Goal: Task Accomplishment & Management: Complete application form

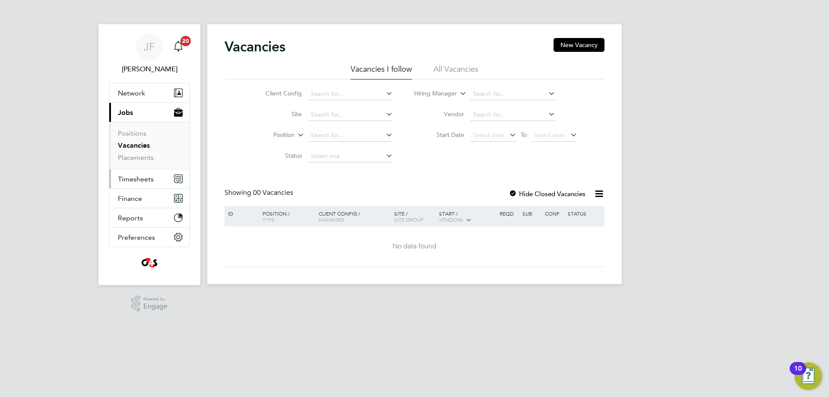
click at [133, 178] on span "Timesheets" at bounding box center [136, 179] width 36 height 8
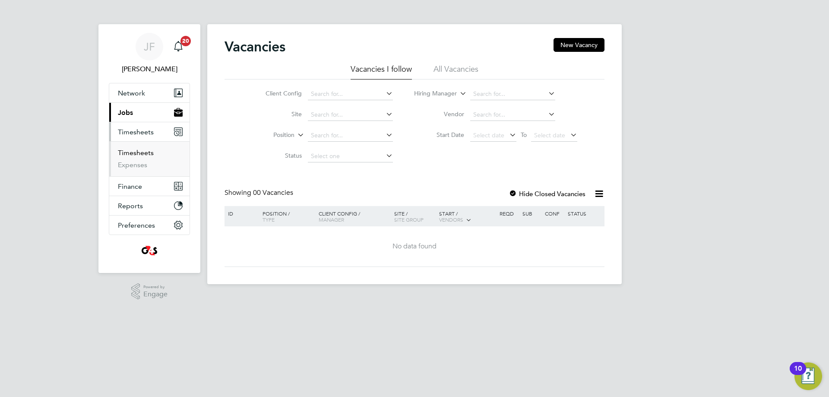
click at [138, 150] on link "Timesheets" at bounding box center [136, 153] width 36 height 8
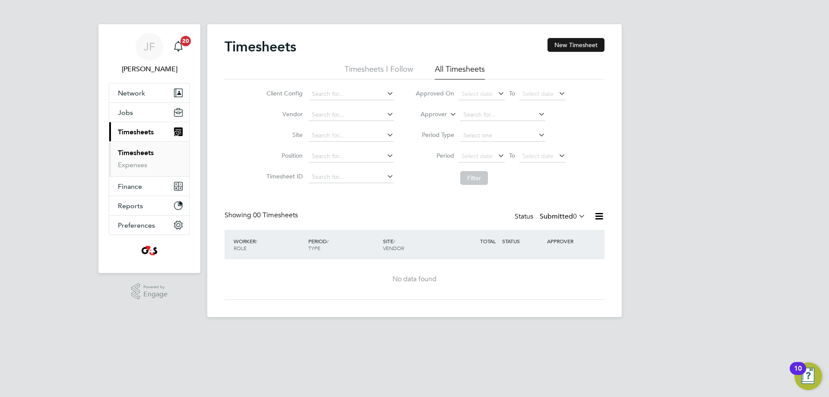
click at [586, 44] on button "New Timesheet" at bounding box center [576, 45] width 57 height 14
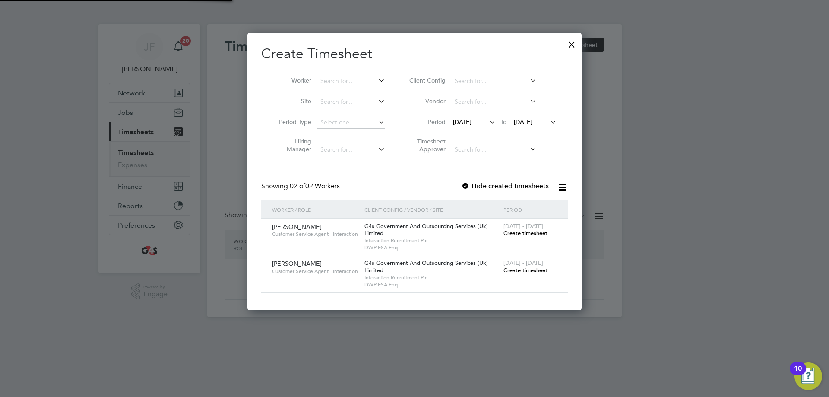
scroll to position [278, 335]
click at [341, 81] on input at bounding box center [351, 81] width 68 height 12
paste input "[PERSON_NAME]"
type input "[PERSON_NAME]"
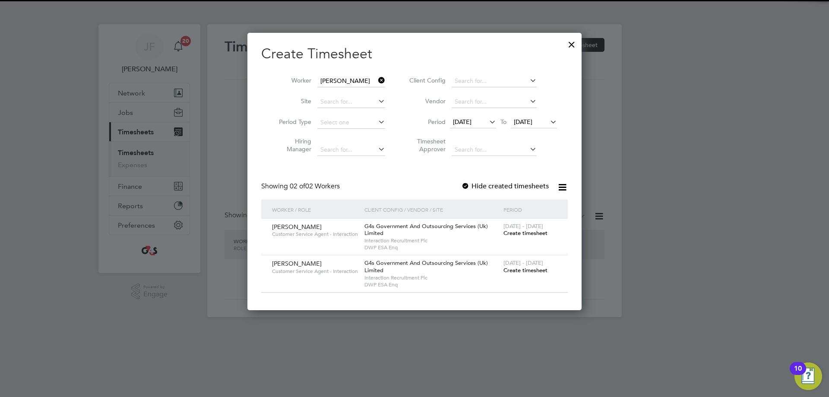
click at [372, 89] on b "[PERSON_NAME]" at bounding box center [397, 92] width 50 height 7
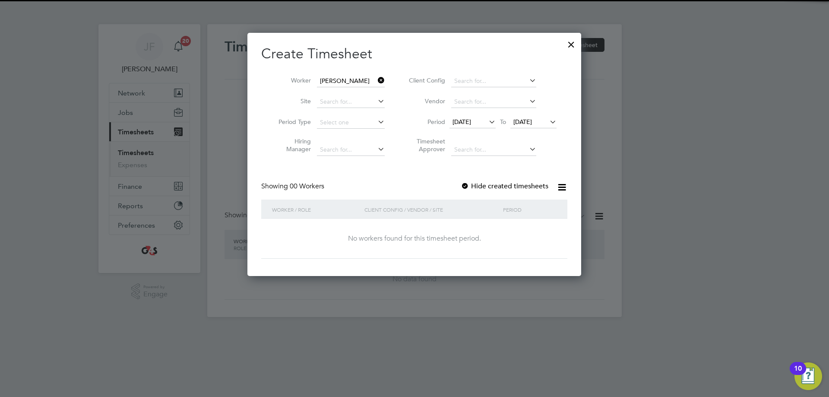
click at [469, 122] on span "[DATE]" at bounding box center [462, 122] width 19 height 8
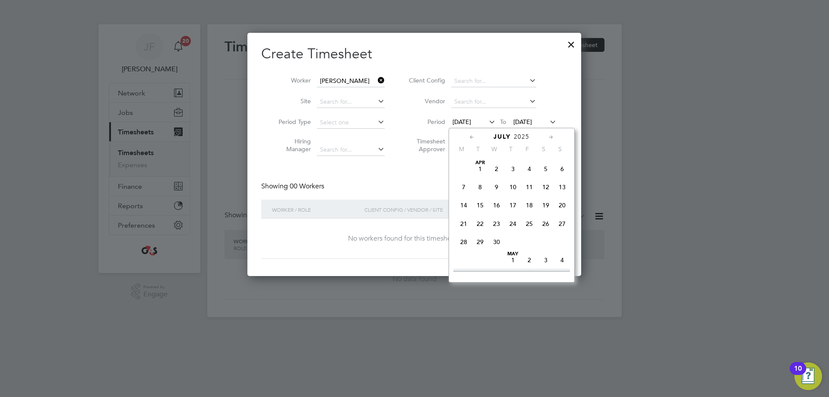
scroll to position [336, 0]
click at [467, 241] on span "4" at bounding box center [464, 233] width 16 height 16
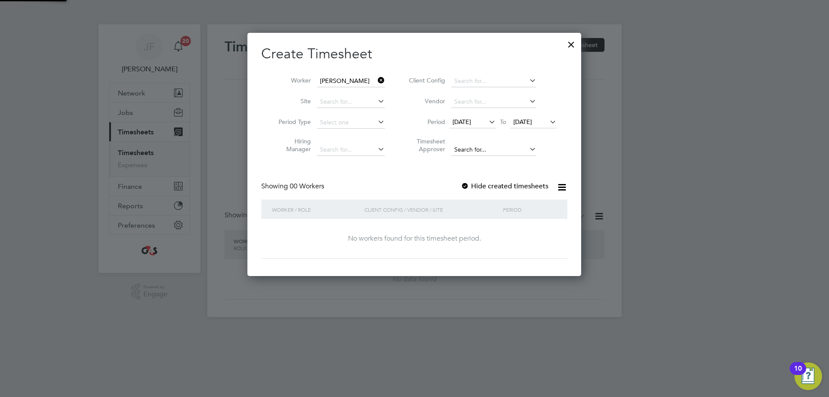
scroll to position [4, 4]
click at [525, 115] on ul "Client Config Vendor Period [DATE] To [DATE] Timesheet Approver" at bounding box center [482, 115] width 172 height 89
click at [524, 117] on span "[DATE]" at bounding box center [534, 123] width 46 height 12
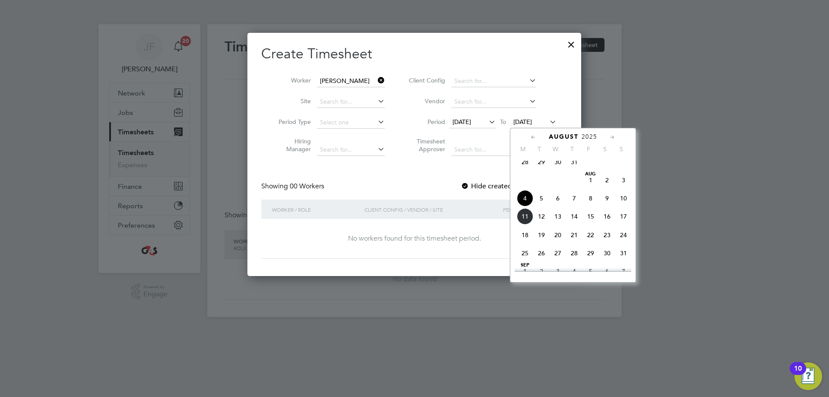
drag, startPoint x: 592, startPoint y: 203, endPoint x: 578, endPoint y: 205, distance: 13.9
click at [591, 203] on span "8" at bounding box center [591, 198] width 16 height 16
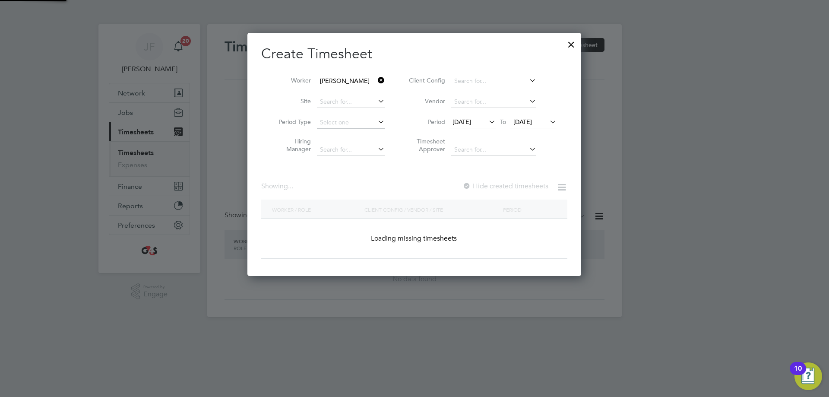
scroll to position [241, 335]
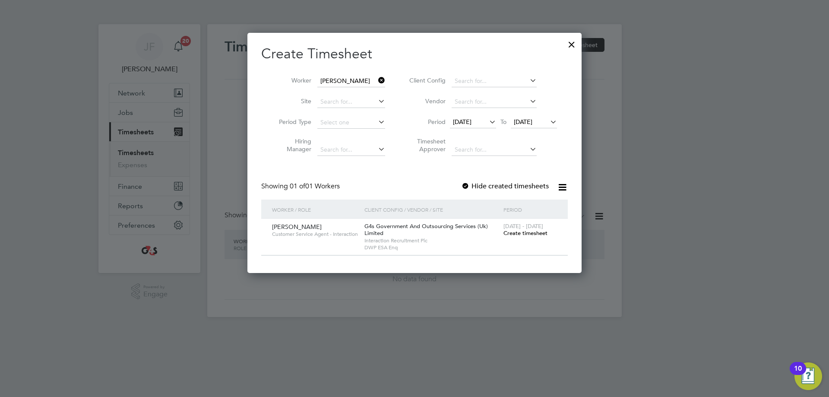
click at [465, 184] on div at bounding box center [465, 186] width 9 height 9
click at [511, 231] on span "Create timesheet" at bounding box center [526, 232] width 44 height 7
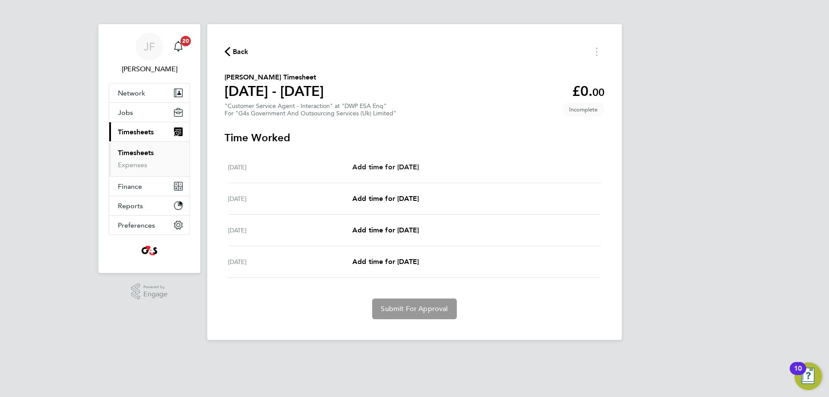
click at [394, 163] on span "Add time for [DATE]" at bounding box center [385, 167] width 67 height 8
select select "30"
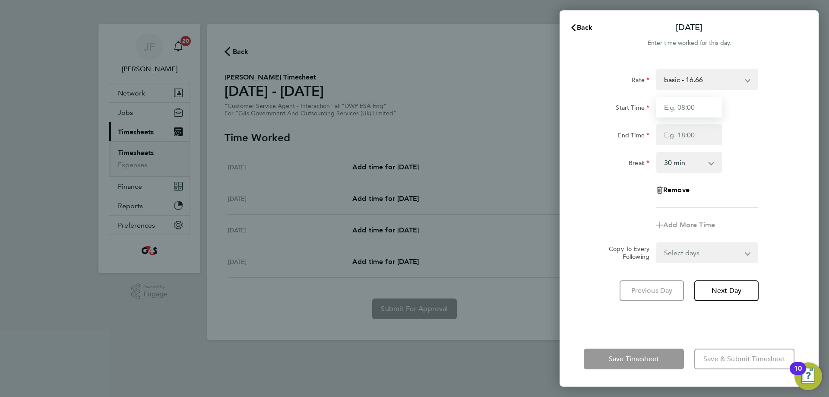
drag, startPoint x: 693, startPoint y: 102, endPoint x: 693, endPoint y: 107, distance: 4.8
click at [693, 102] on input "Start Time" at bounding box center [690, 107] width 66 height 21
type input "09:00"
click at [686, 137] on input "End Time" at bounding box center [690, 134] width 66 height 21
type input "17:00"
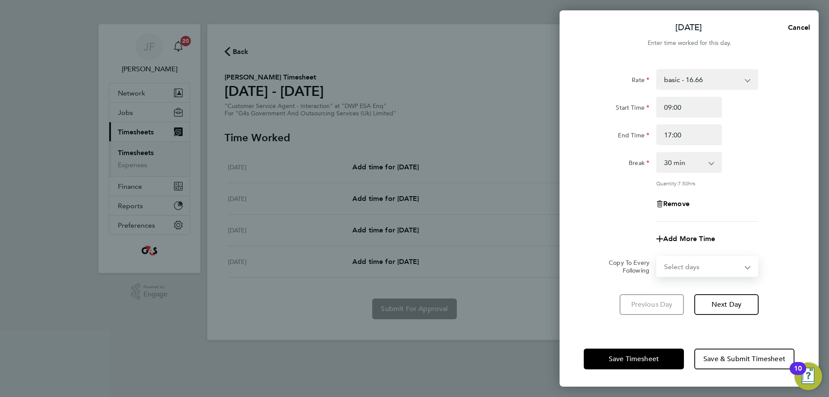
click at [674, 257] on select "Select days Day Weekend (Sat-Sun) [DATE] [DATE] [DATE]" at bounding box center [702, 266] width 91 height 19
select select "FRI"
click at [657, 257] on select "Select days Day Weekend (Sat-Sun) [DATE] [DATE] [DATE]" at bounding box center [702, 266] width 91 height 19
select select "[DATE]"
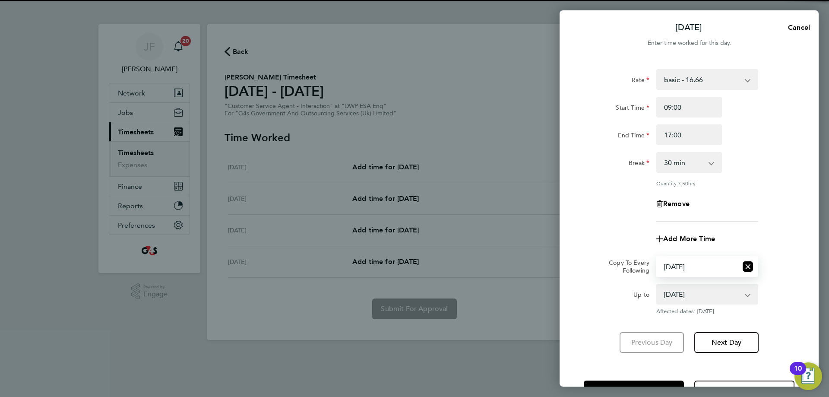
scroll to position [31, 0]
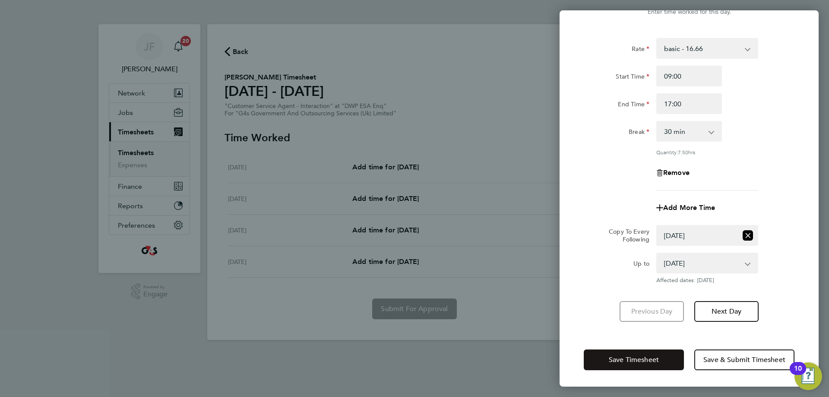
click at [637, 362] on span "Save Timesheet" at bounding box center [634, 360] width 50 height 9
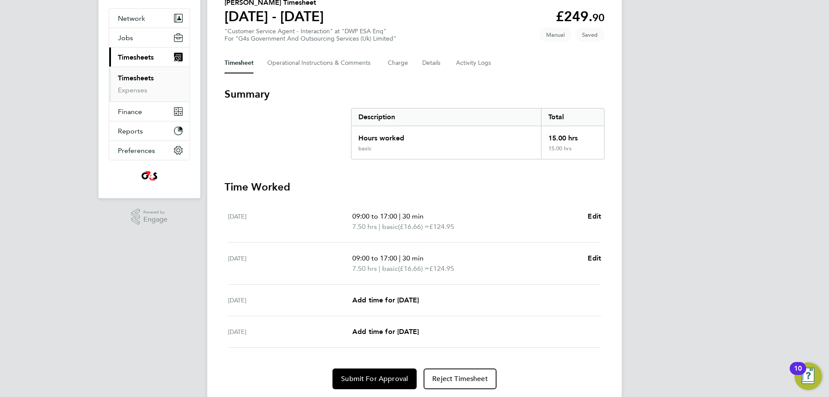
scroll to position [102, 0]
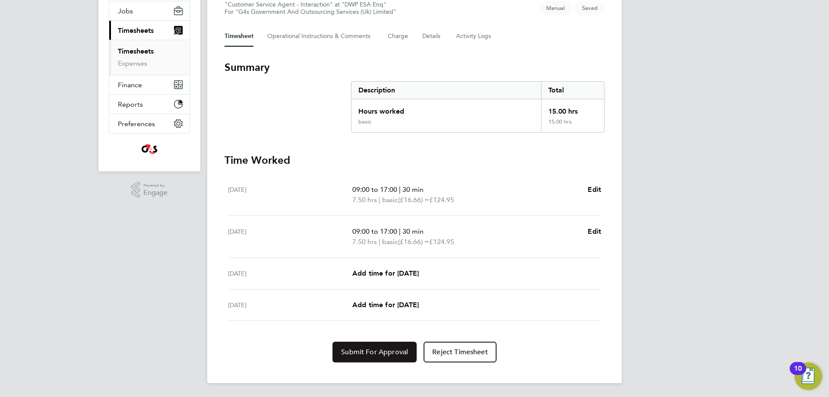
click at [378, 346] on button "Submit For Approval" at bounding box center [375, 352] width 84 height 21
